Goal: Task Accomplishment & Management: Use online tool/utility

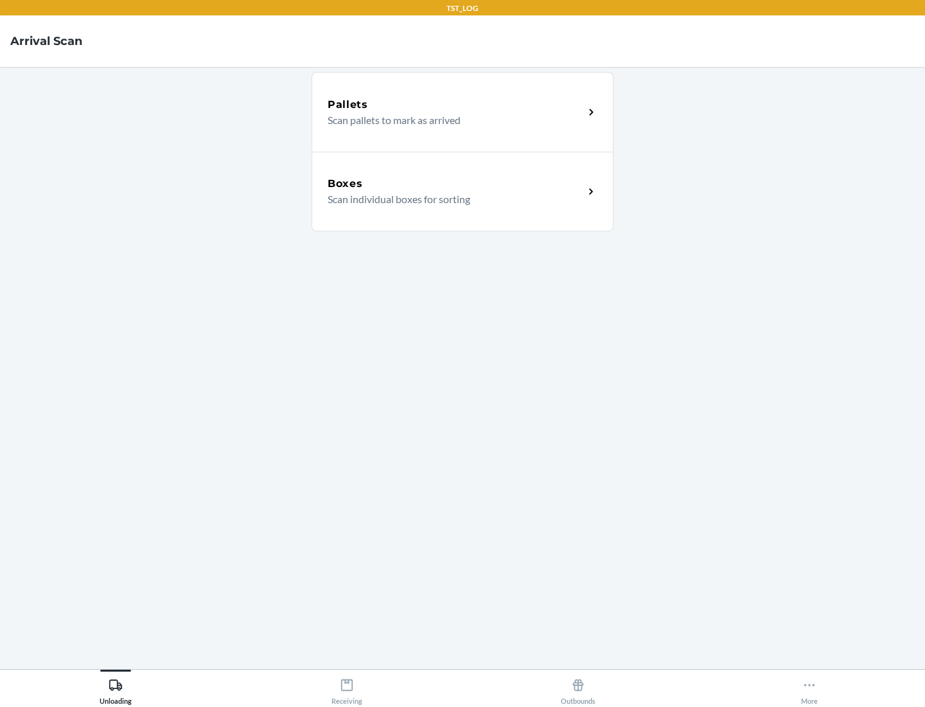
click at [456, 184] on div "Boxes" at bounding box center [456, 183] width 256 height 15
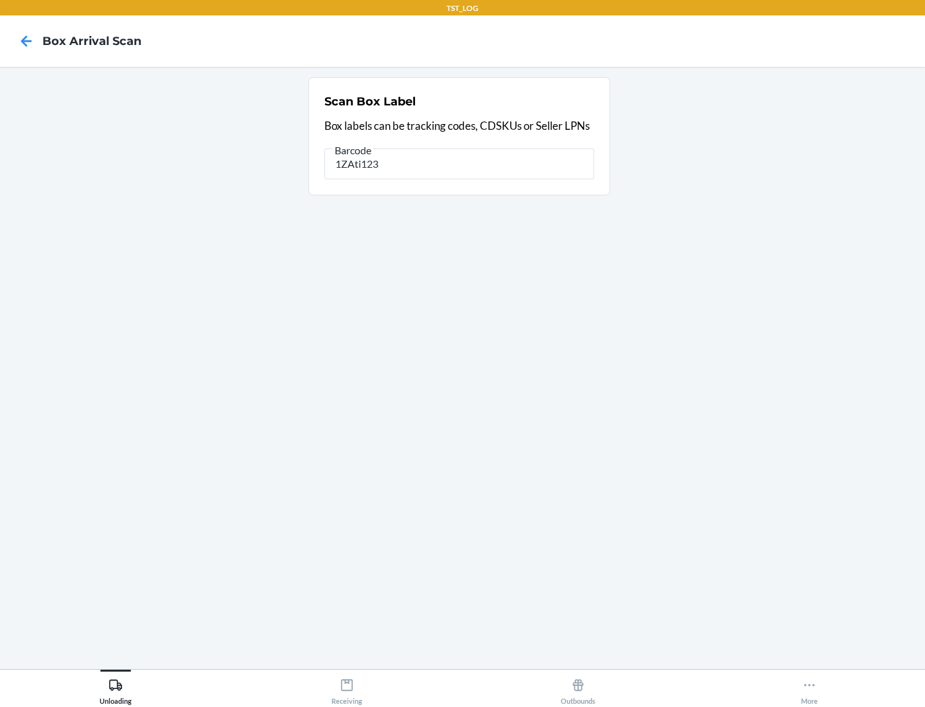
type input "1ZAti123"
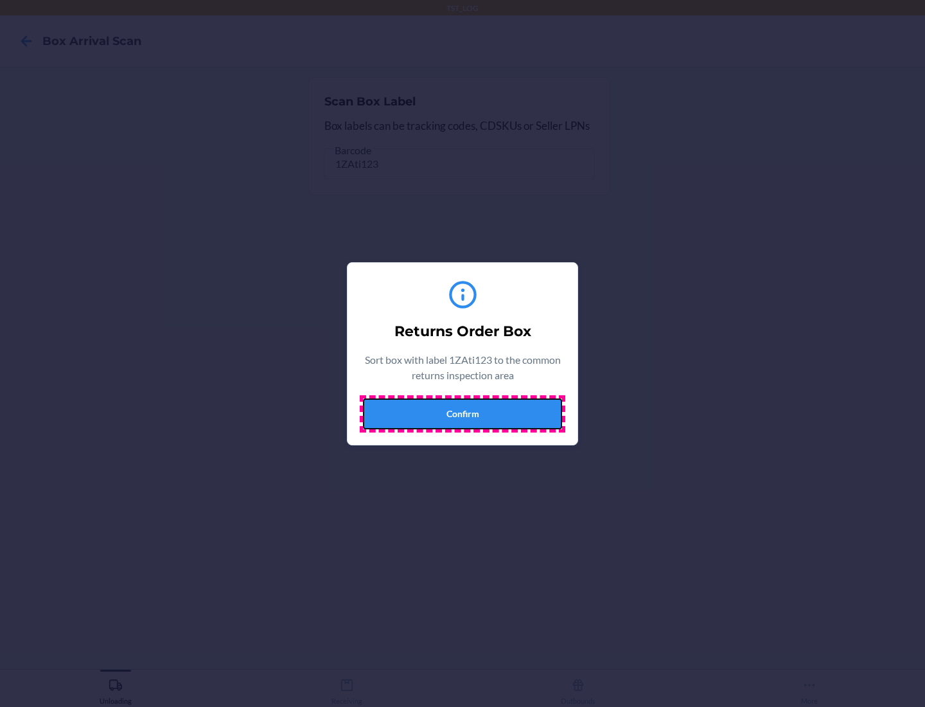
click at [463, 413] on button "Confirm" at bounding box center [462, 413] width 199 height 31
